Goal: Task Accomplishment & Management: Manage account settings

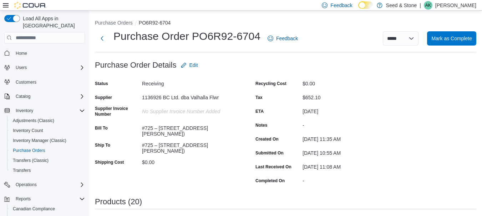
scroll to position [628, 0]
click at [101, 41] on button "Next" at bounding box center [102, 38] width 14 height 14
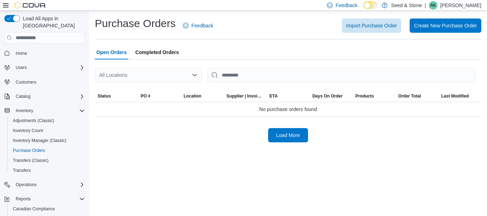
click at [148, 67] on div at bounding box center [288, 64] width 387 height 9
click at [149, 76] on div "All Locations" at bounding box center [148, 75] width 107 height 14
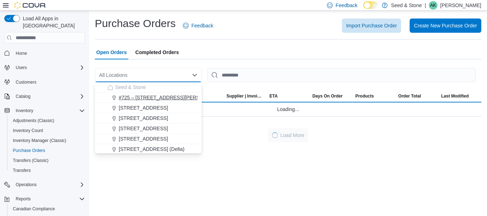
click at [189, 101] on span "#725 – [STREET_ADDRESS][PERSON_NAME])" at bounding box center [173, 97] width 109 height 7
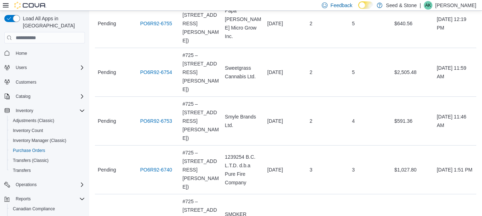
scroll to position [260, 0]
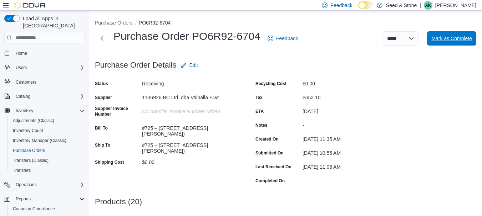
click at [458, 43] on span "Mark as Complete" at bounding box center [451, 38] width 41 height 14
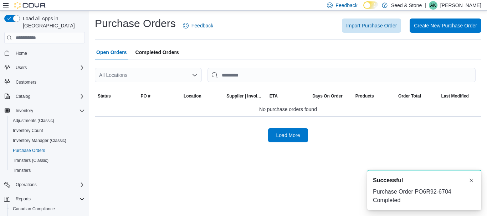
click at [124, 76] on div "All Locations" at bounding box center [148, 75] width 107 height 14
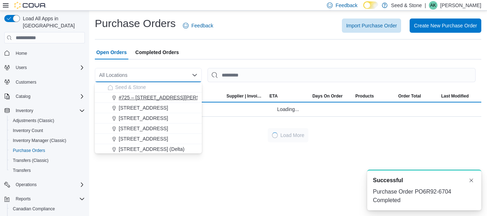
click at [157, 99] on span "#725 – [STREET_ADDRESS][PERSON_NAME])" at bounding box center [173, 97] width 109 height 7
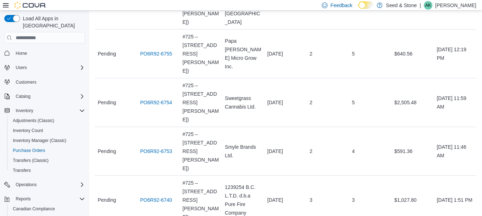
scroll to position [229, 0]
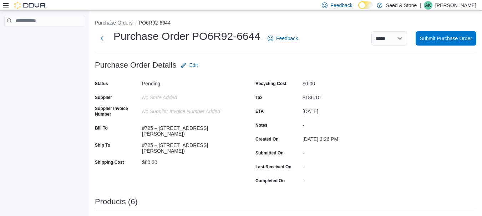
scroll to position [143, 0]
